Goal: Task Accomplishment & Management: Complete application form

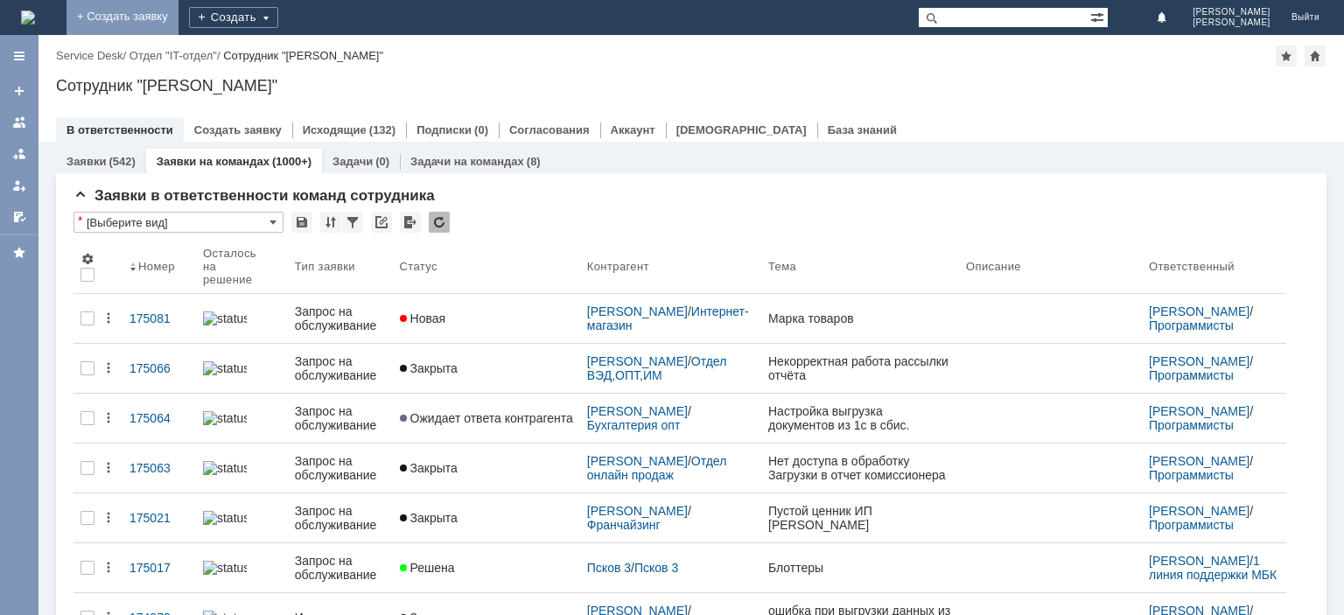
click at [179, 18] on link "+ Создать заявку" at bounding box center [123, 17] width 112 height 35
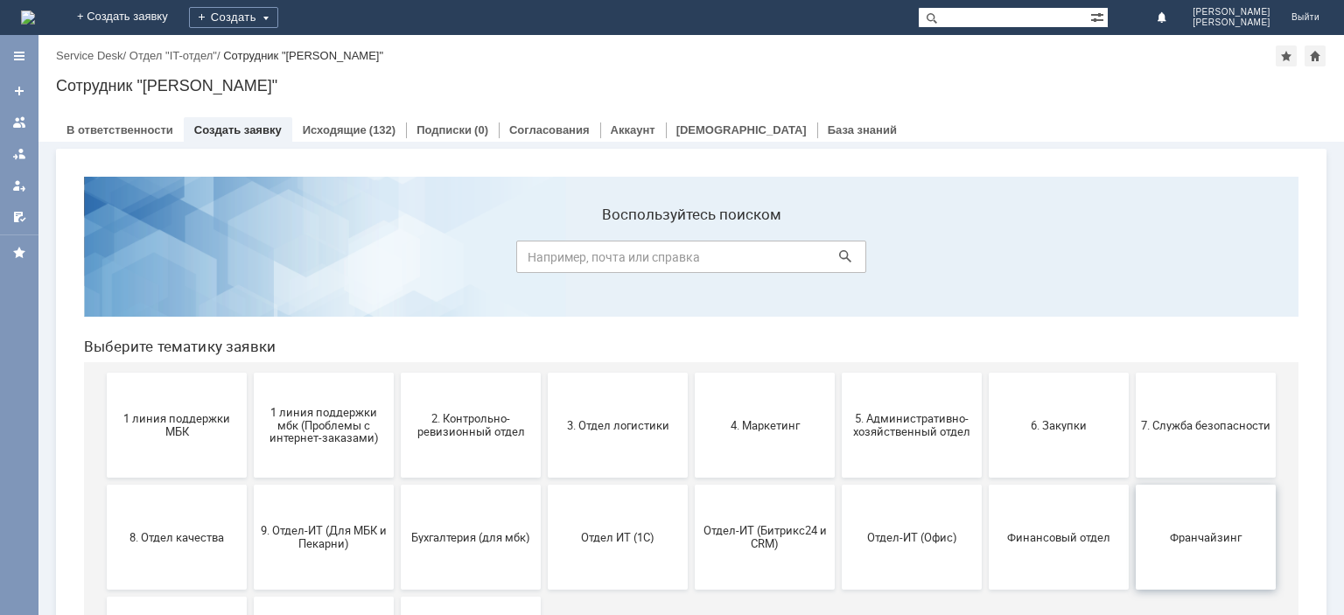
click at [1179, 523] on button "Франчайзинг" at bounding box center [1206, 537] width 140 height 105
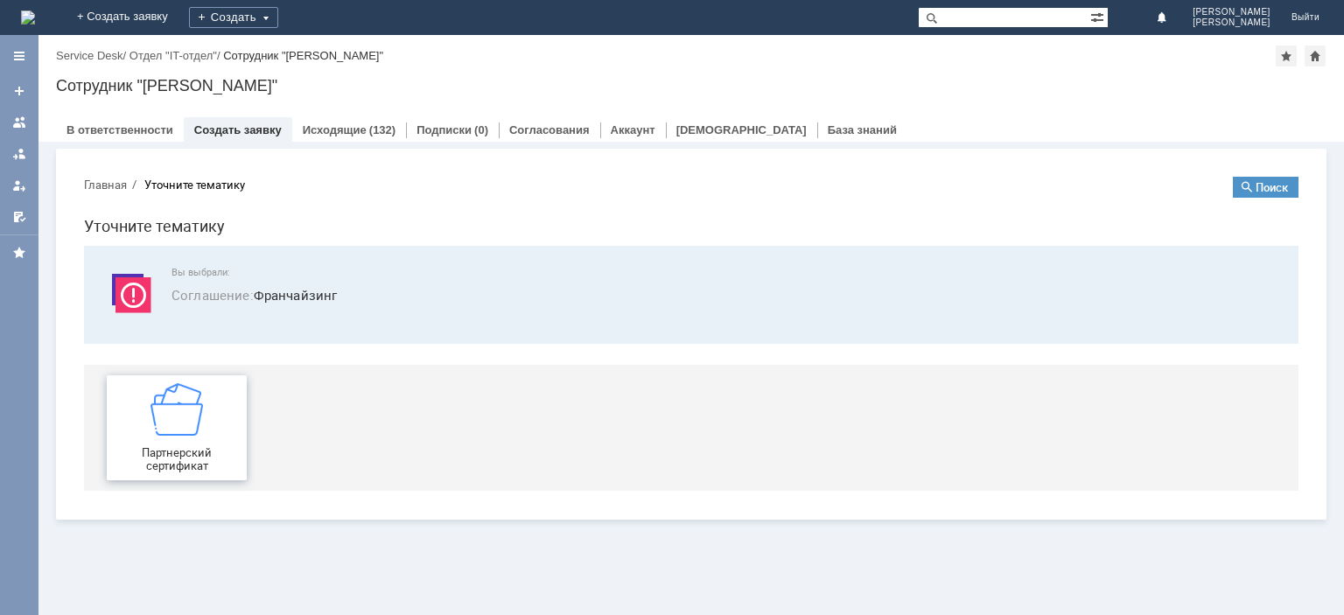
click at [176, 417] on img at bounding box center [177, 409] width 53 height 53
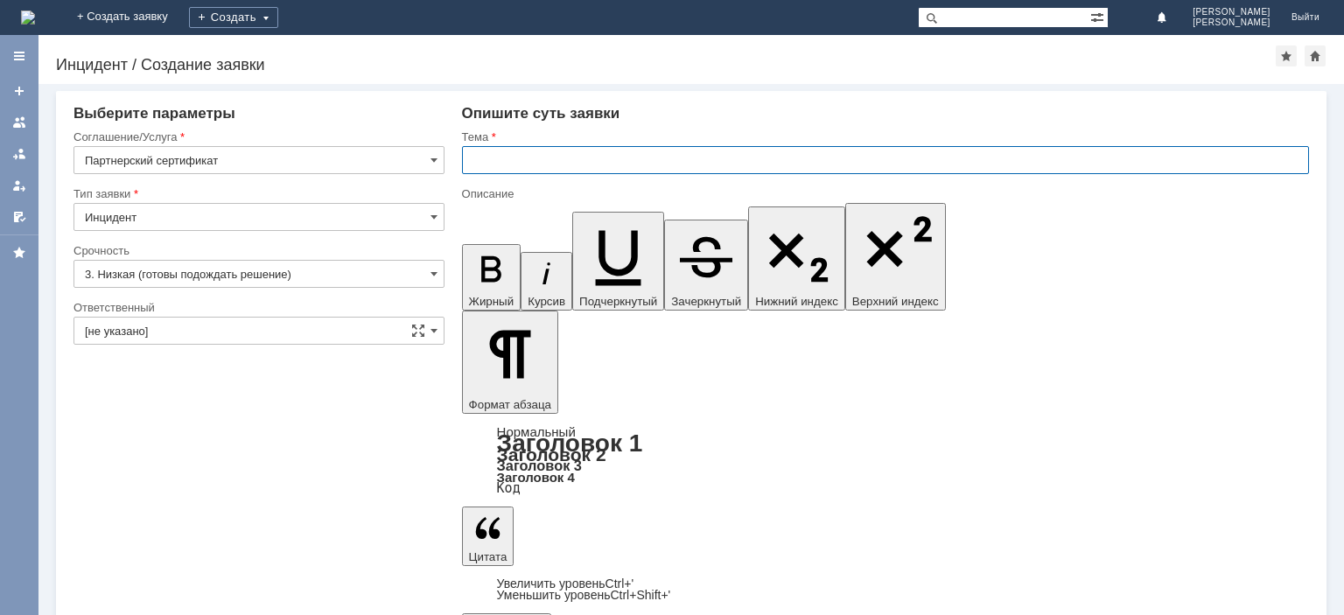
click at [559, 160] on input "text" at bounding box center [885, 160] width 847 height 28
type input "Погашение сертификат"
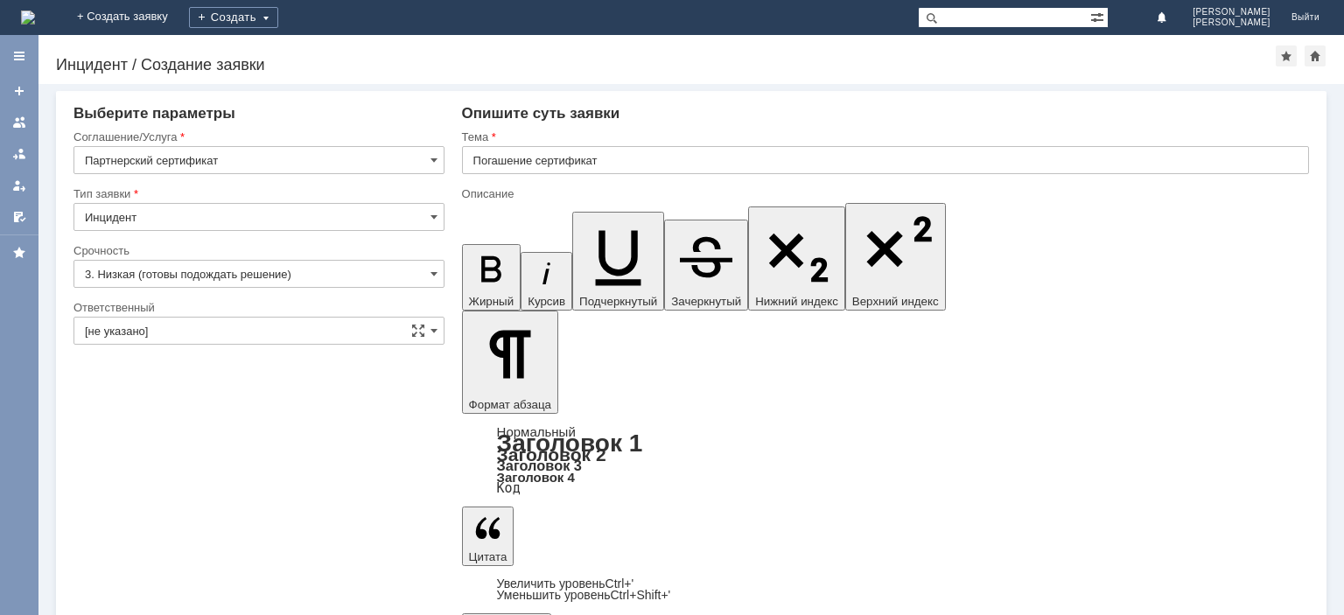
scroll to position [124, 7]
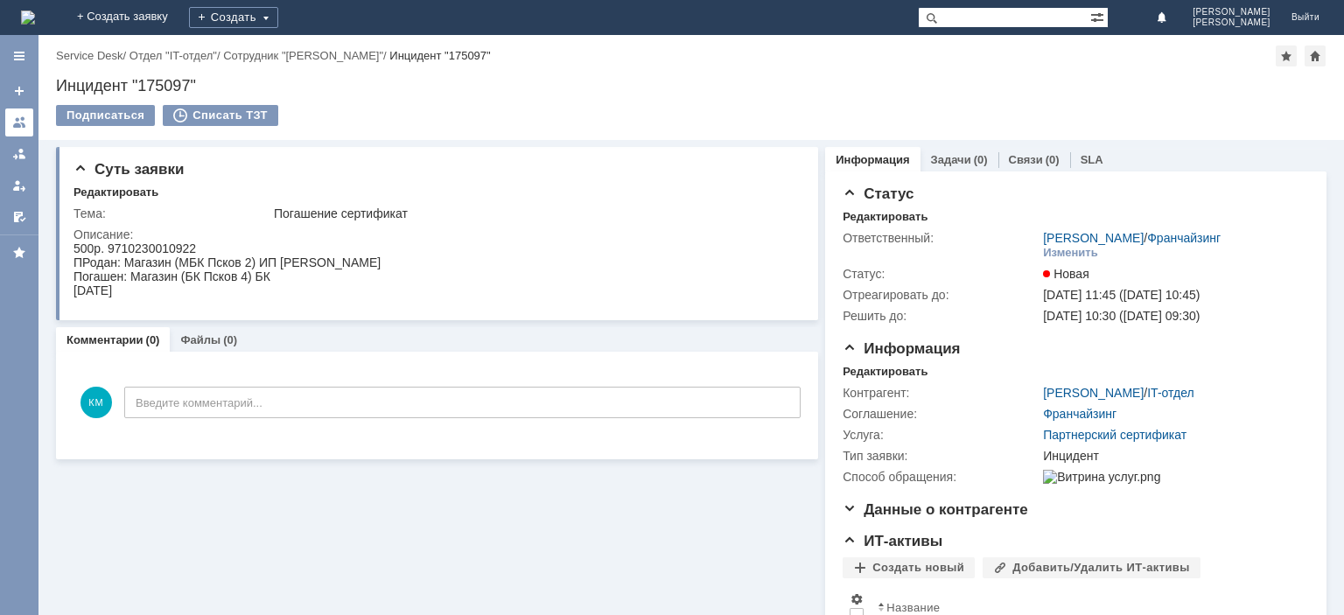
click at [19, 123] on div at bounding box center [19, 123] width 14 height 14
